Goal: Task Accomplishment & Management: Complete application form

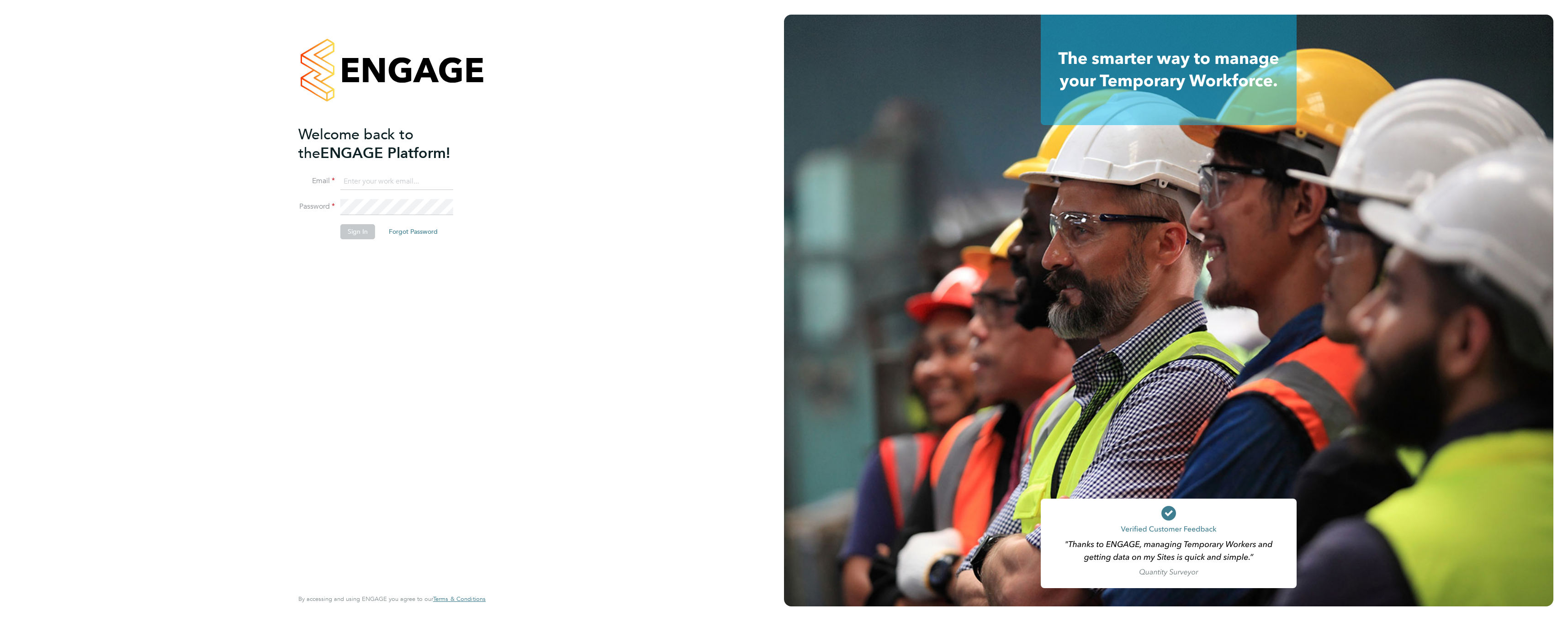
type input "glynnmarlow@hotmail.co.uk"
click at [358, 232] on button "Sign In" at bounding box center [358, 232] width 35 height 14
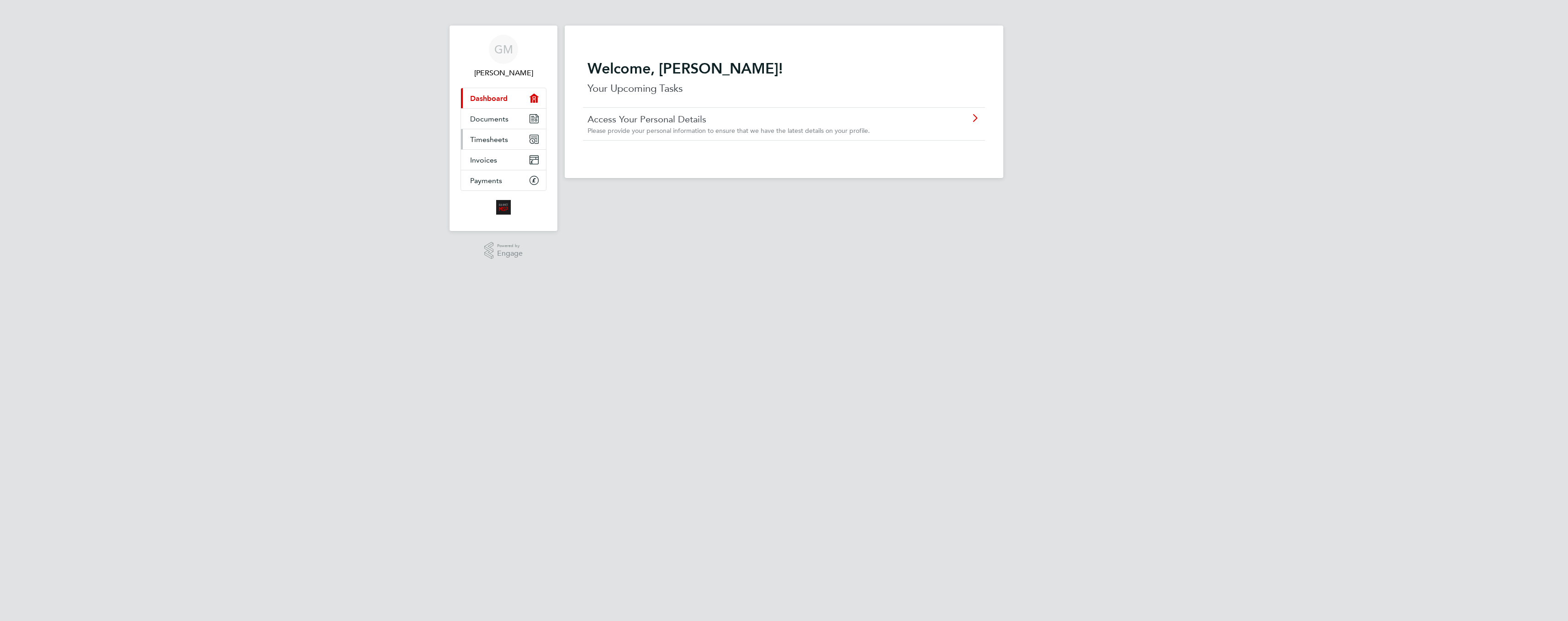
click at [486, 143] on span "Timesheets" at bounding box center [489, 140] width 38 height 9
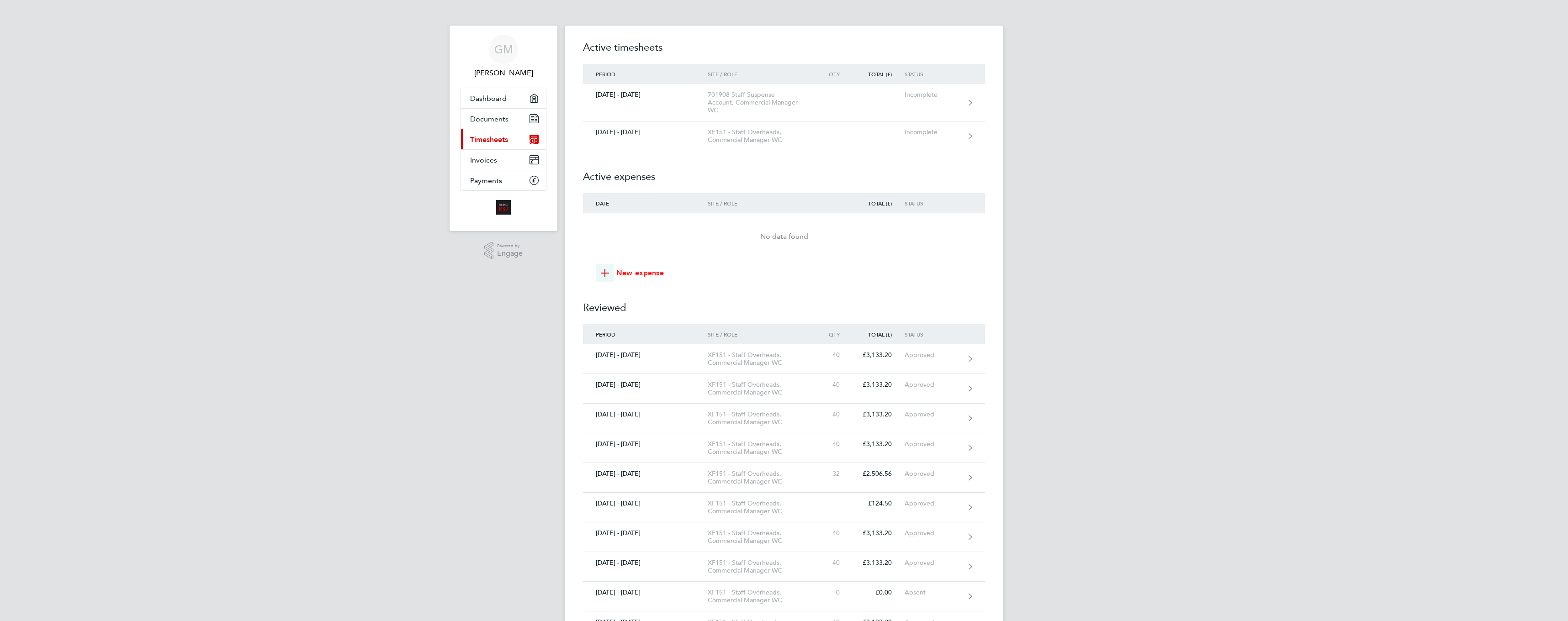
click at [612, 274] on span "button" at bounding box center [604, 273] width 18 height 18
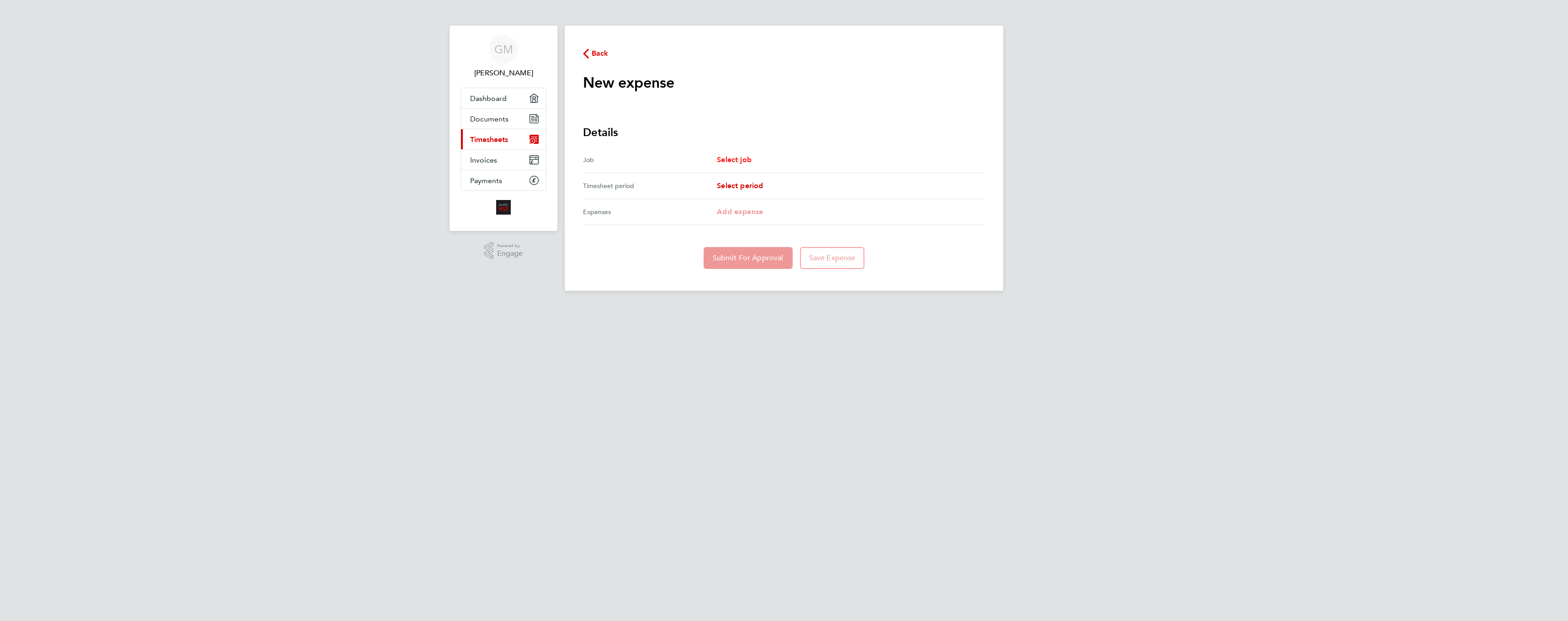
click at [738, 160] on span "Select job" at bounding box center [734, 160] width 35 height 9
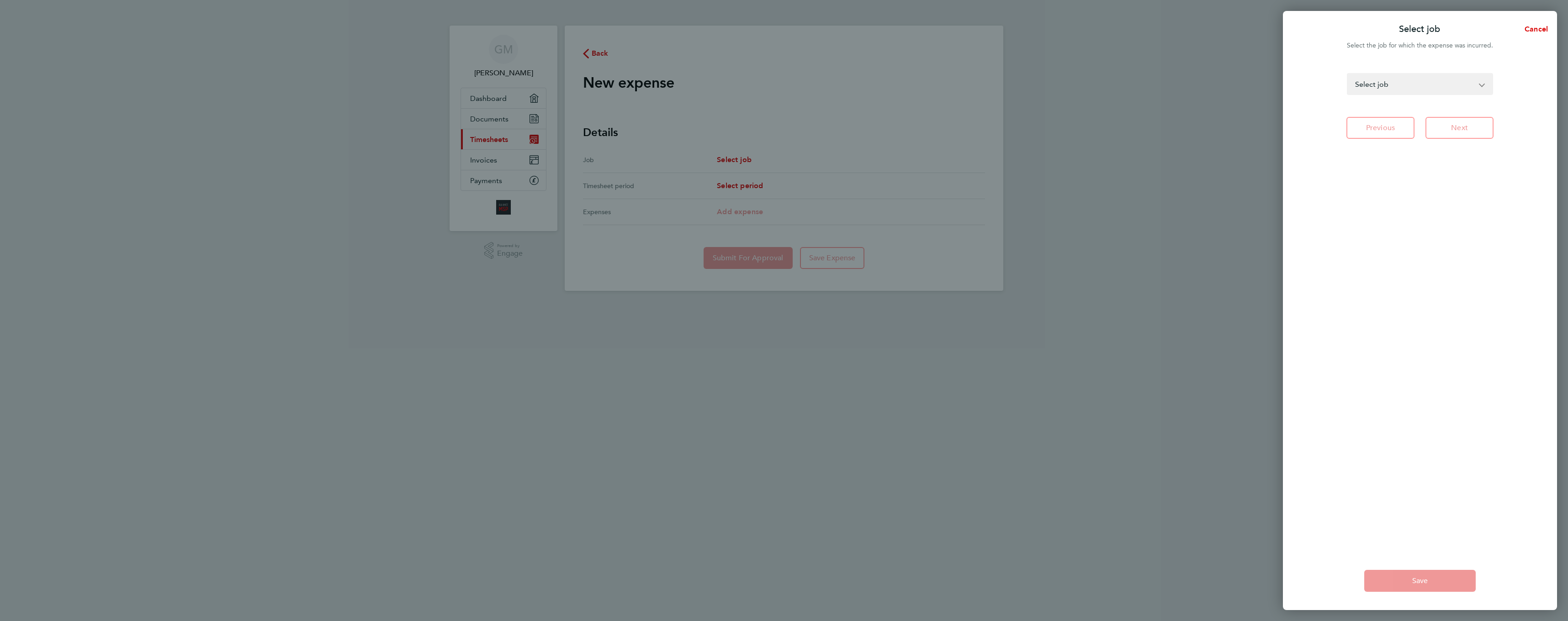
click at [1483, 82] on app-icon-cross-button at bounding box center [1486, 84] width 11 height 20
click at [1478, 84] on select "PM23U - L&Q Major Works - Commercial Manager WC XF151 - Staff Overheads - Comme…" at bounding box center [1415, 84] width 133 height 20
click at [1348, 74] on select "PM23U - L&Q Major Works - Commercial Manager WC XF151 - Staff Overheads - Comme…" at bounding box center [1415, 84] width 133 height 20
click at [1480, 88] on select "PM23U - L&Q Major Works - Commercial Manager WC XF151 - Staff Overheads - Comme…" at bounding box center [1415, 84] width 133 height 20
select select "264278"
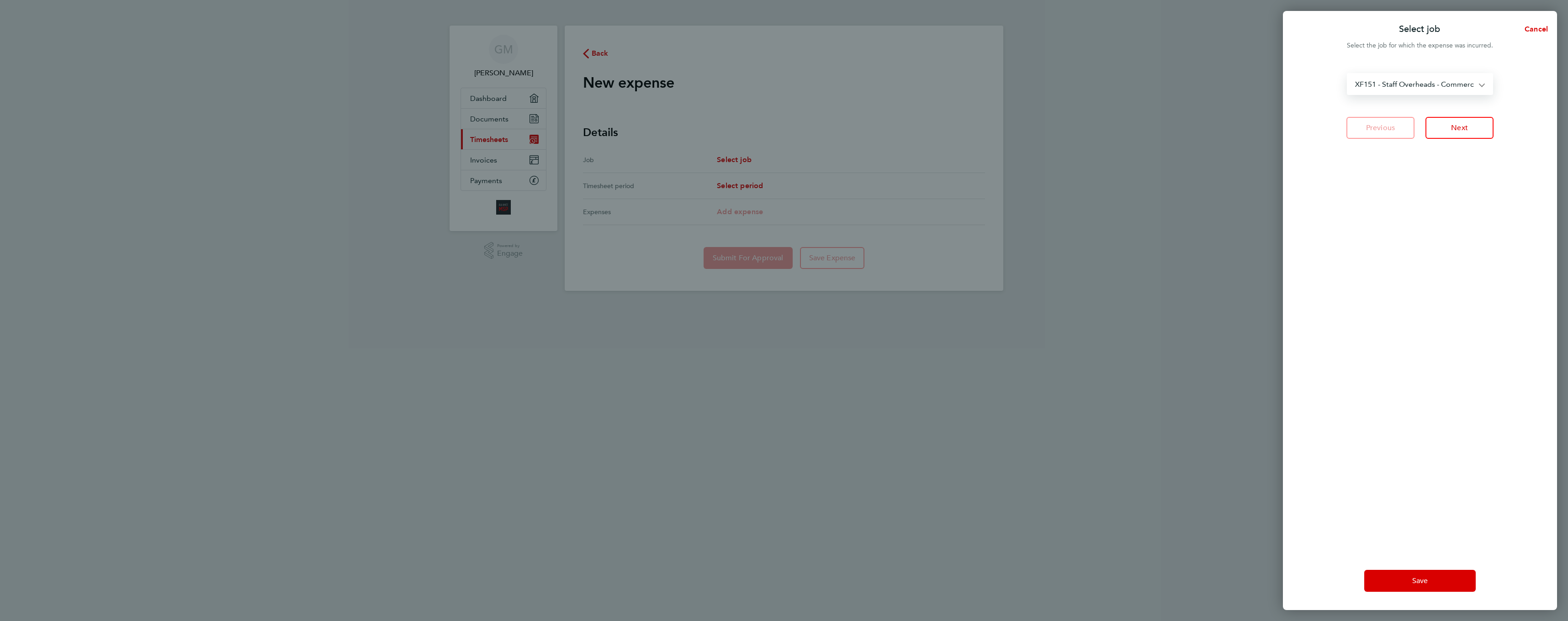
click at [1348, 74] on select "PM23U - L&Q Major Works - Commercial Manager WC XF151 - Staff Overheads - Comme…" at bounding box center [1415, 84] width 133 height 20
click at [1464, 127] on span "Next" at bounding box center [1459, 127] width 17 height 9
click at [1456, 90] on select "[DATE] - [DATE] [DATE] - [DATE] [DATE] - [DATE] [DATE] - [DATE] [DATE] - [DATE]…" at bounding box center [1415, 84] width 133 height 20
select select "36: Object"
click at [1348, 74] on select "[DATE] - [DATE] [DATE] - [DATE] [DATE] - [DATE] [DATE] - [DATE] [DATE] - [DATE]…" at bounding box center [1415, 84] width 133 height 20
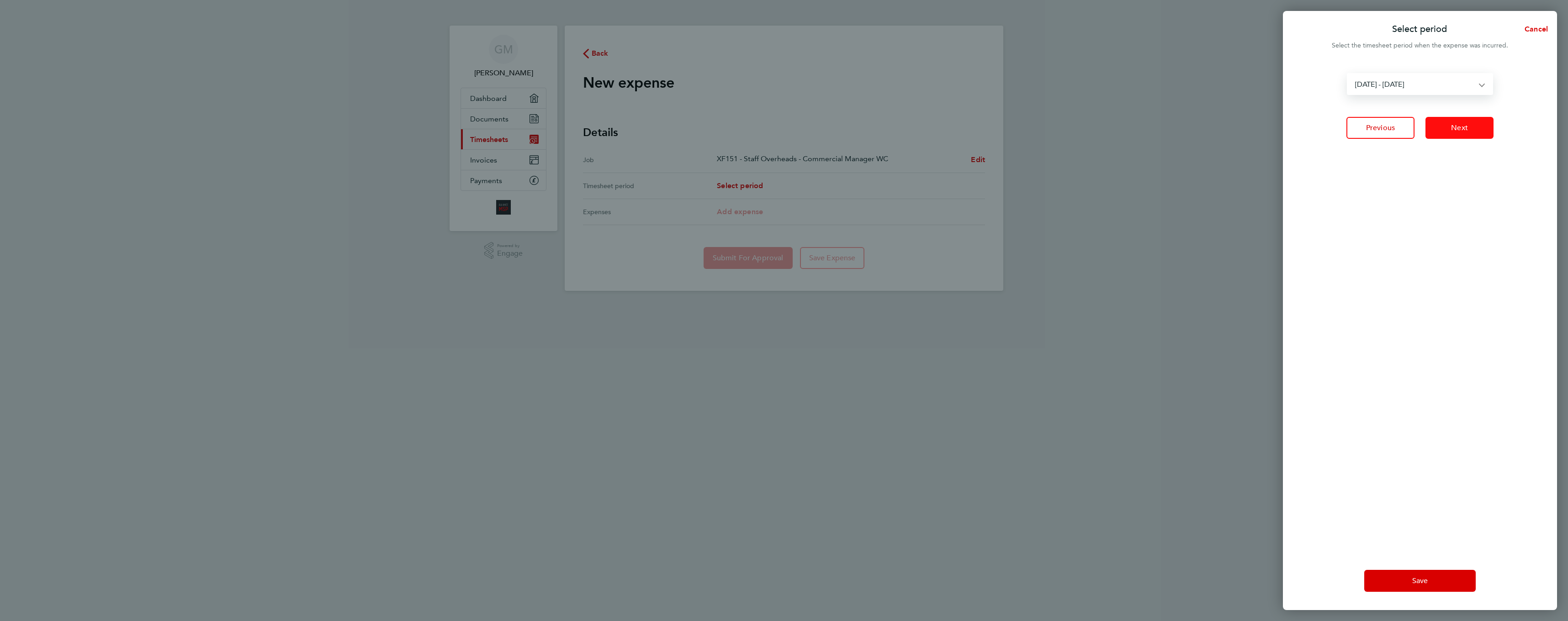
click at [1481, 131] on button "Next" at bounding box center [1459, 128] width 68 height 22
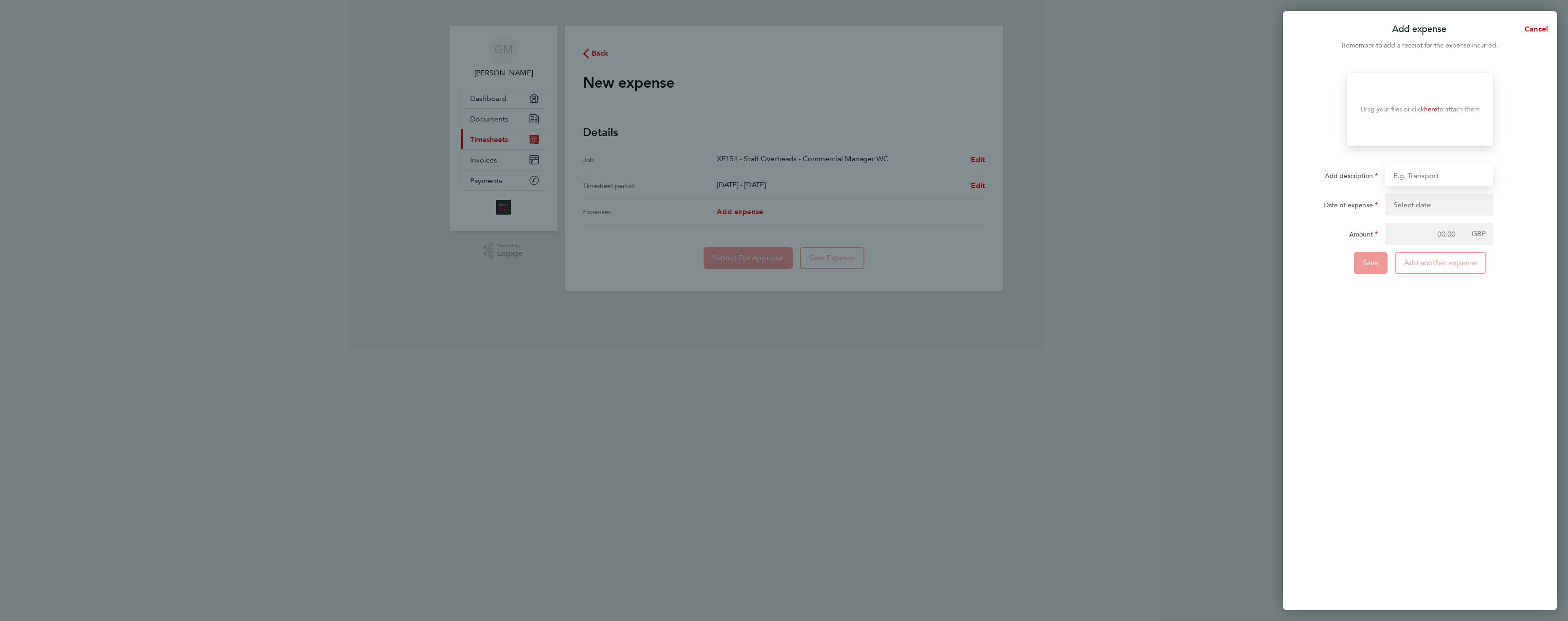
click at [1428, 173] on input "Add description" at bounding box center [1438, 175] width 108 height 22
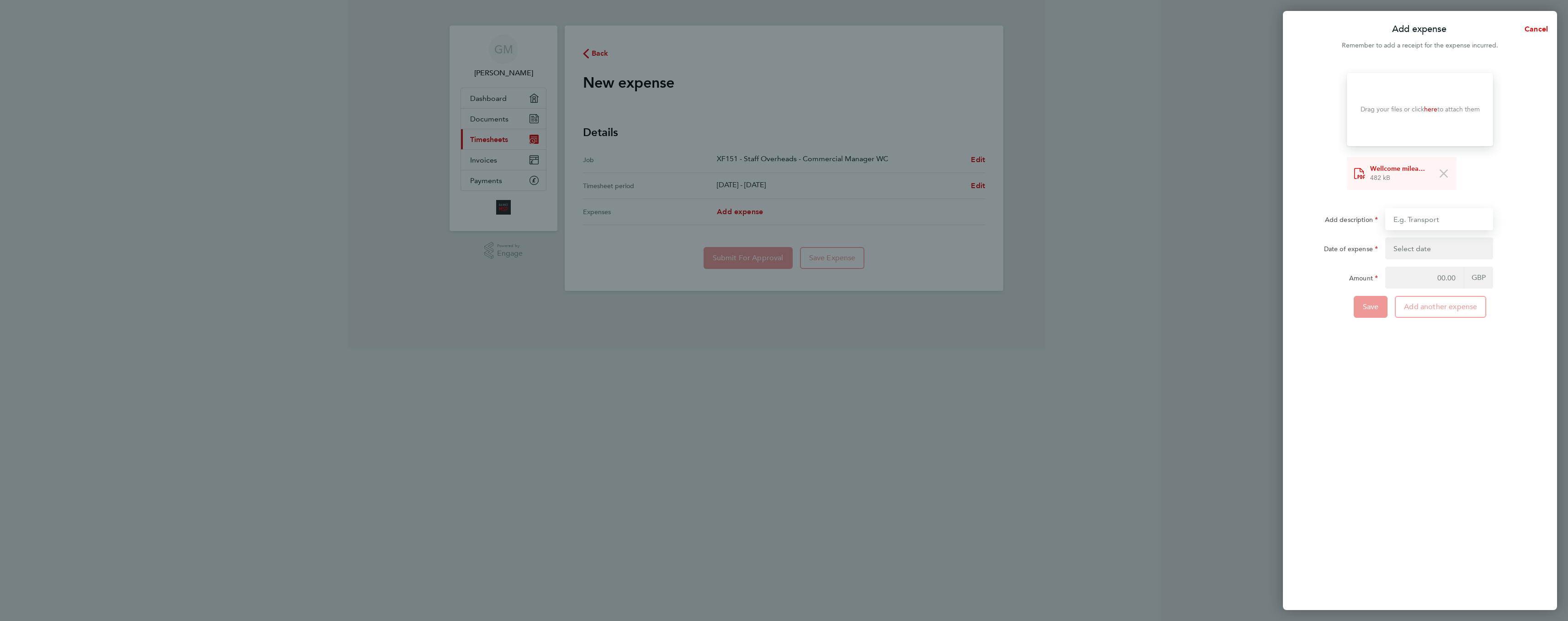
click at [1417, 221] on input "Add description" at bounding box center [1438, 219] width 108 height 22
type input "Travel to Wellcome site for Wates FM, return. 173 miles x 0.45"
click at [1428, 243] on button "button" at bounding box center [1438, 248] width 108 height 22
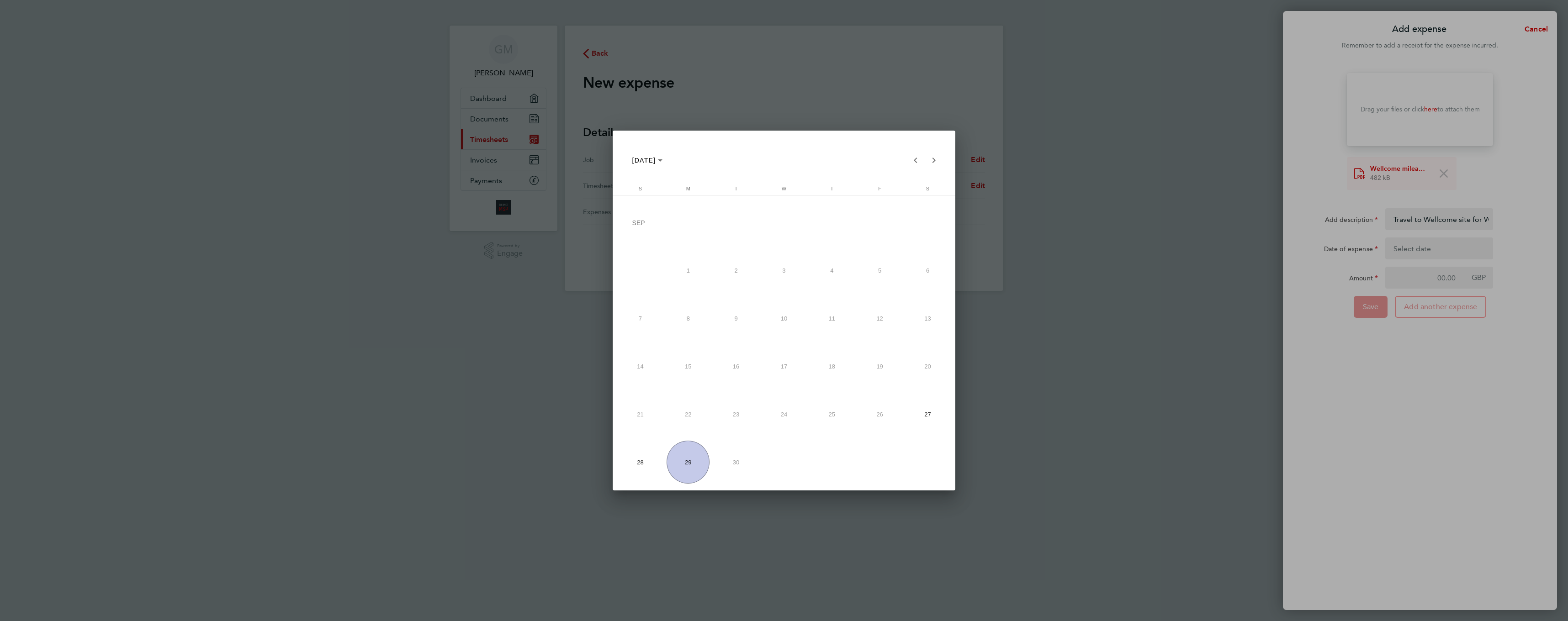
click at [686, 467] on span "29" at bounding box center [688, 462] width 43 height 43
type input "[DATE]"
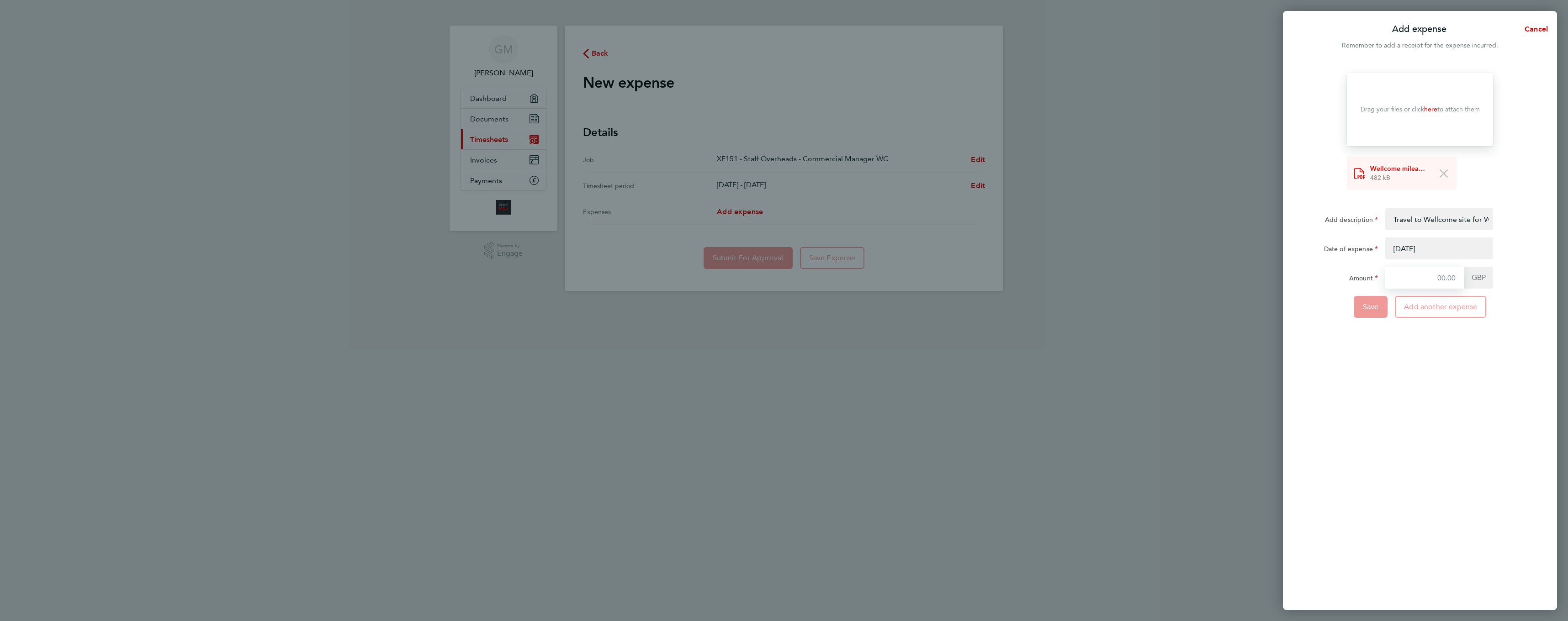
click at [1427, 280] on input "Amount" at bounding box center [1424, 278] width 79 height 22
type input "77.85"
click at [1386, 345] on div "Drop your files here Supported files: JPG, JPEG, PNG or PDF Drag your files or …" at bounding box center [1420, 336] width 274 height 548
click at [1362, 308] on span "Save" at bounding box center [1370, 307] width 16 height 9
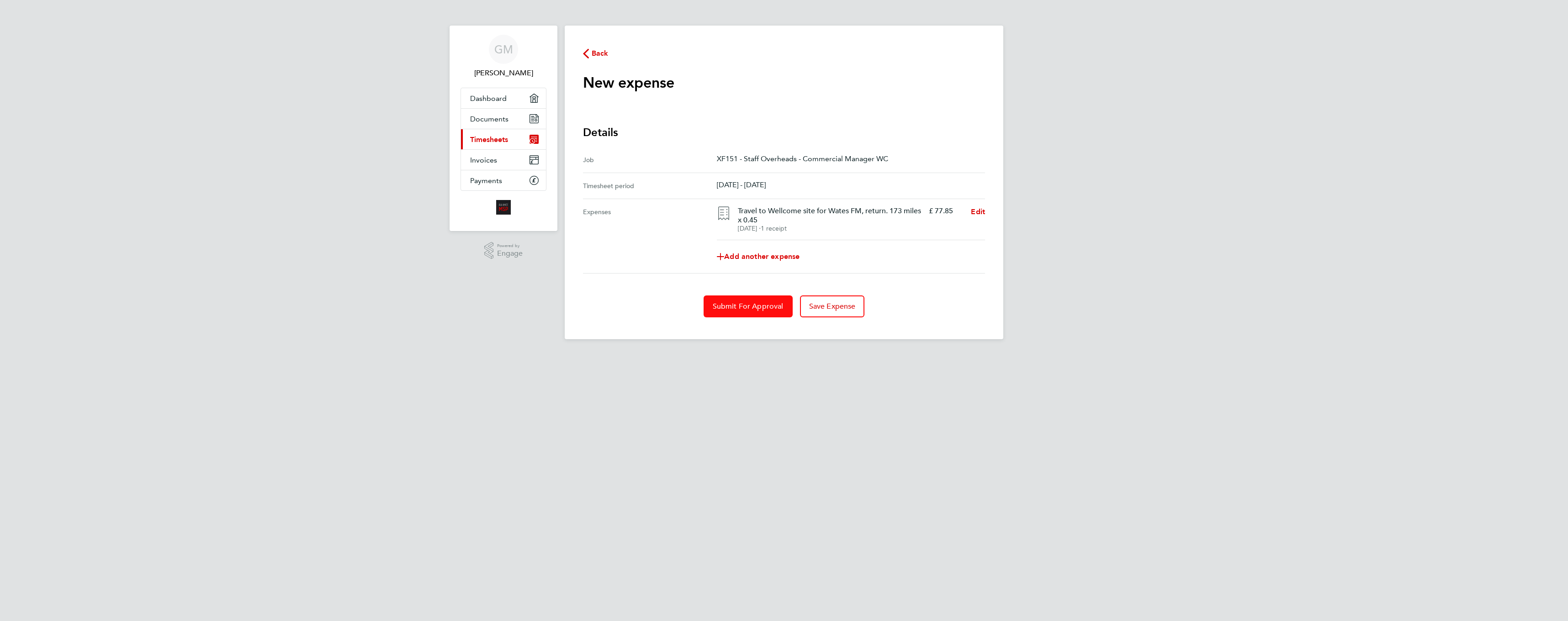
click at [756, 304] on span "Submit For Approval" at bounding box center [748, 306] width 71 height 9
